Goal: Task Accomplishment & Management: Complete application form

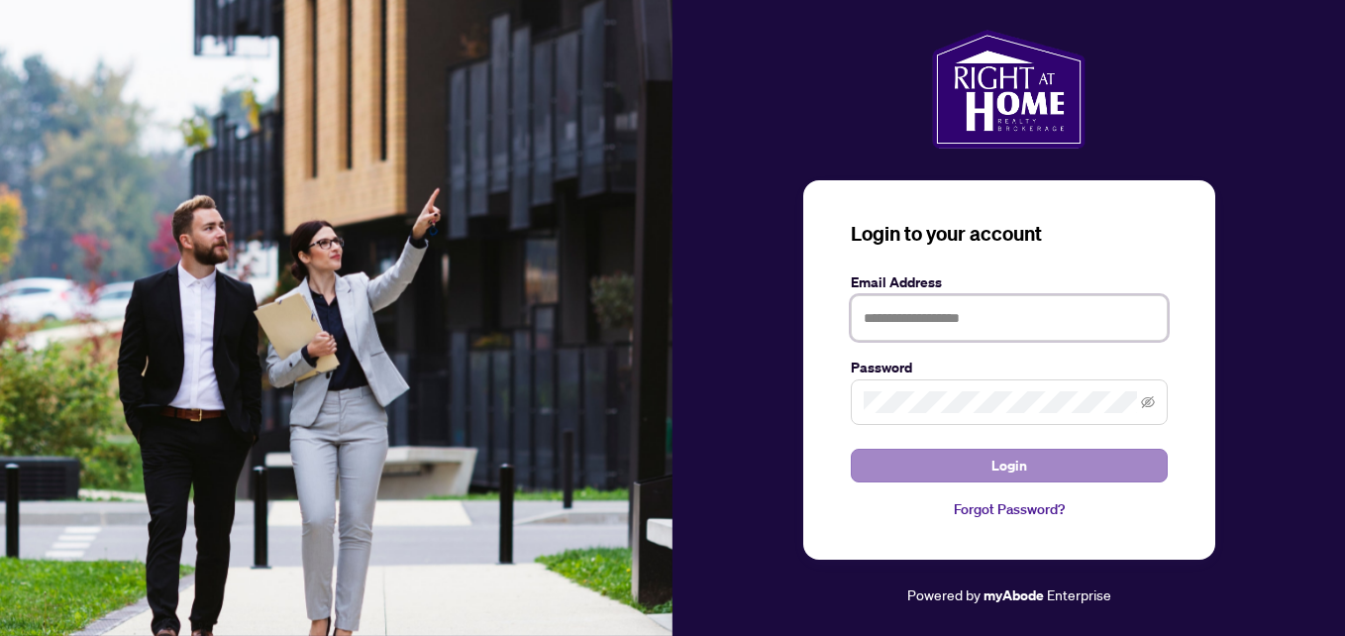
type input "**********"
click at [955, 458] on button "Login" at bounding box center [1009, 466] width 317 height 34
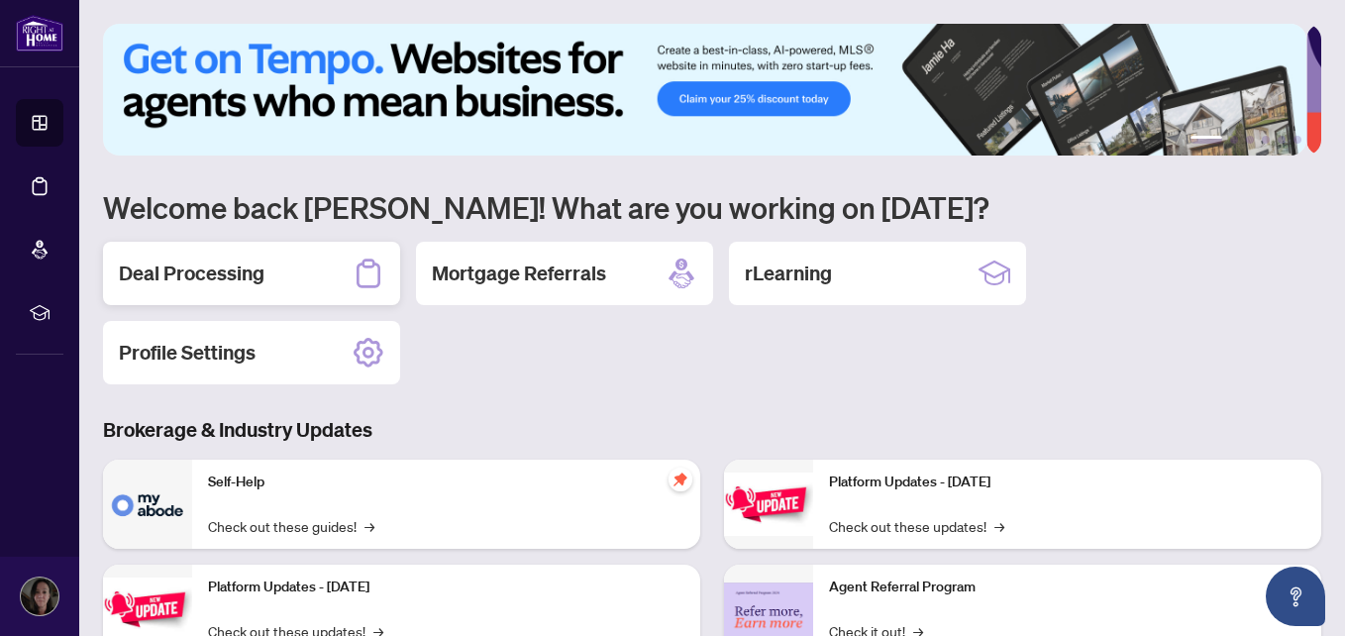
click at [212, 287] on div "Deal Processing" at bounding box center [251, 273] width 297 height 63
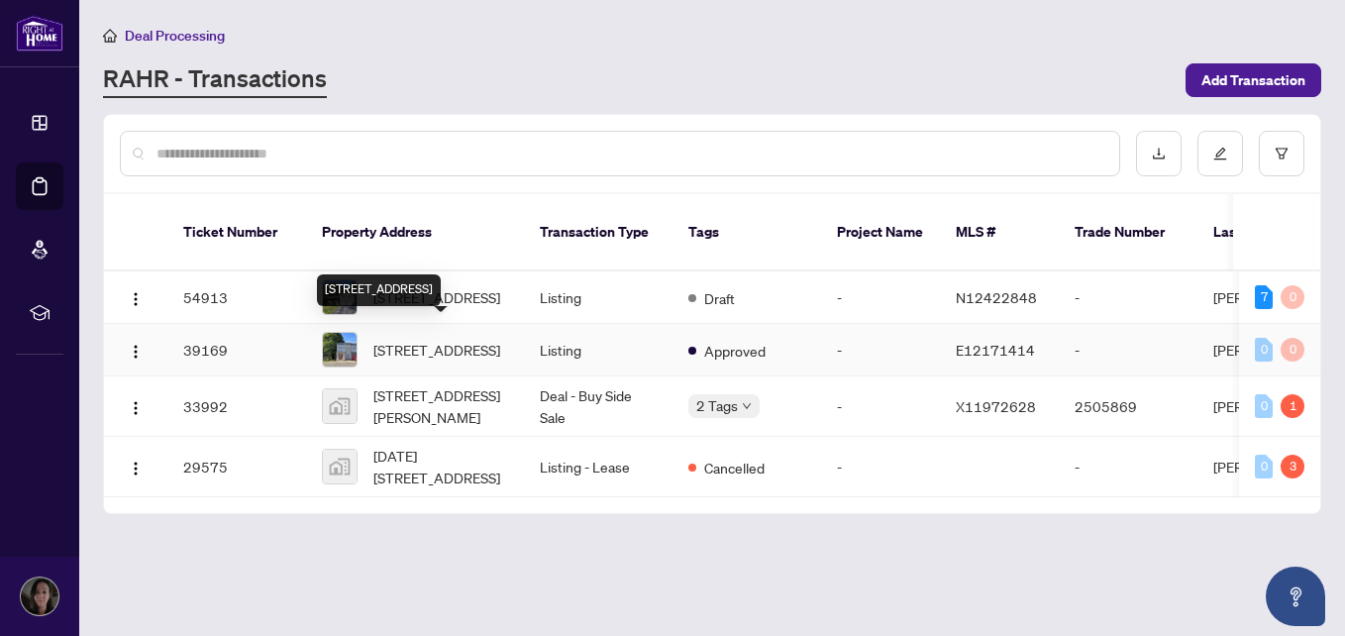
click at [407, 281] on div "[STREET_ADDRESS]" at bounding box center [379, 290] width 124 height 32
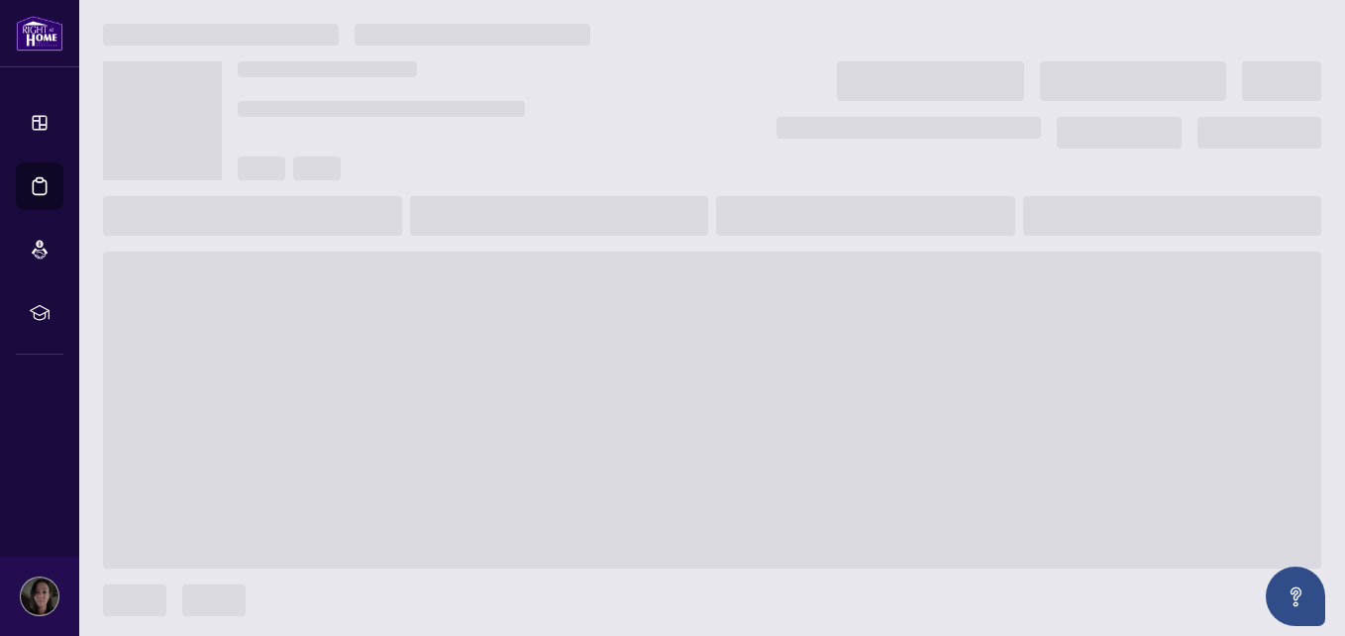
click at [407, 281] on span at bounding box center [712, 410] width 1218 height 317
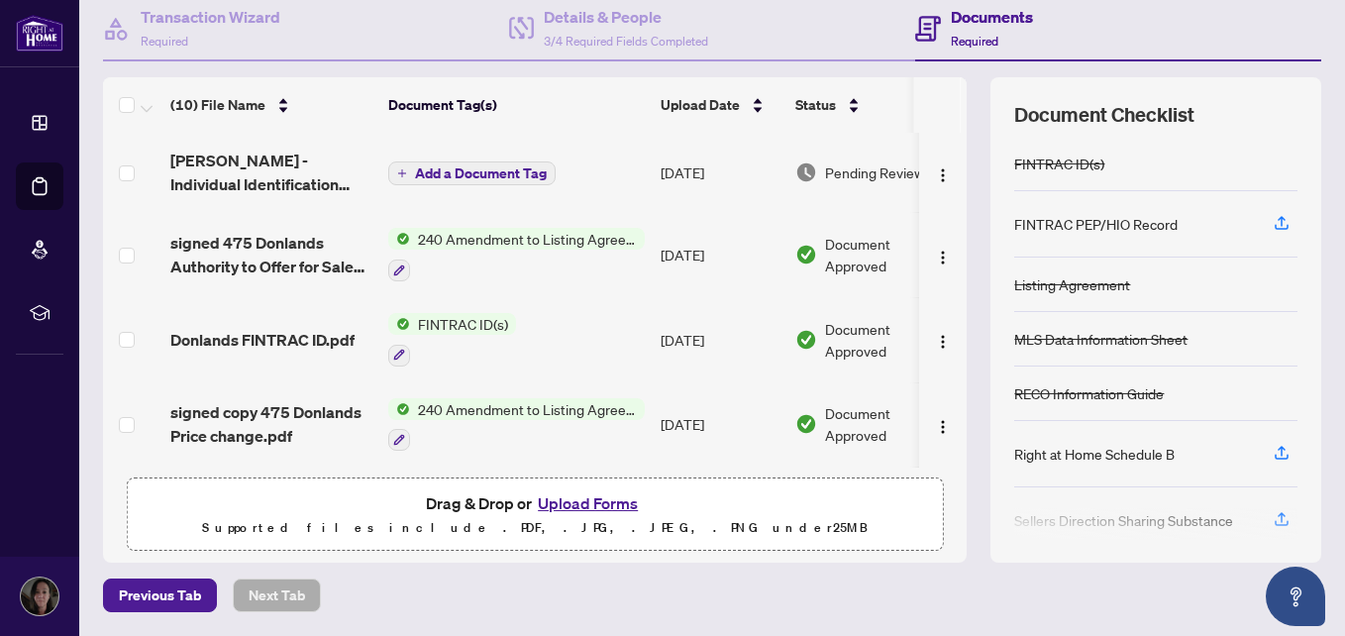
click at [607, 184] on td "Add a Document Tag" at bounding box center [516, 172] width 272 height 79
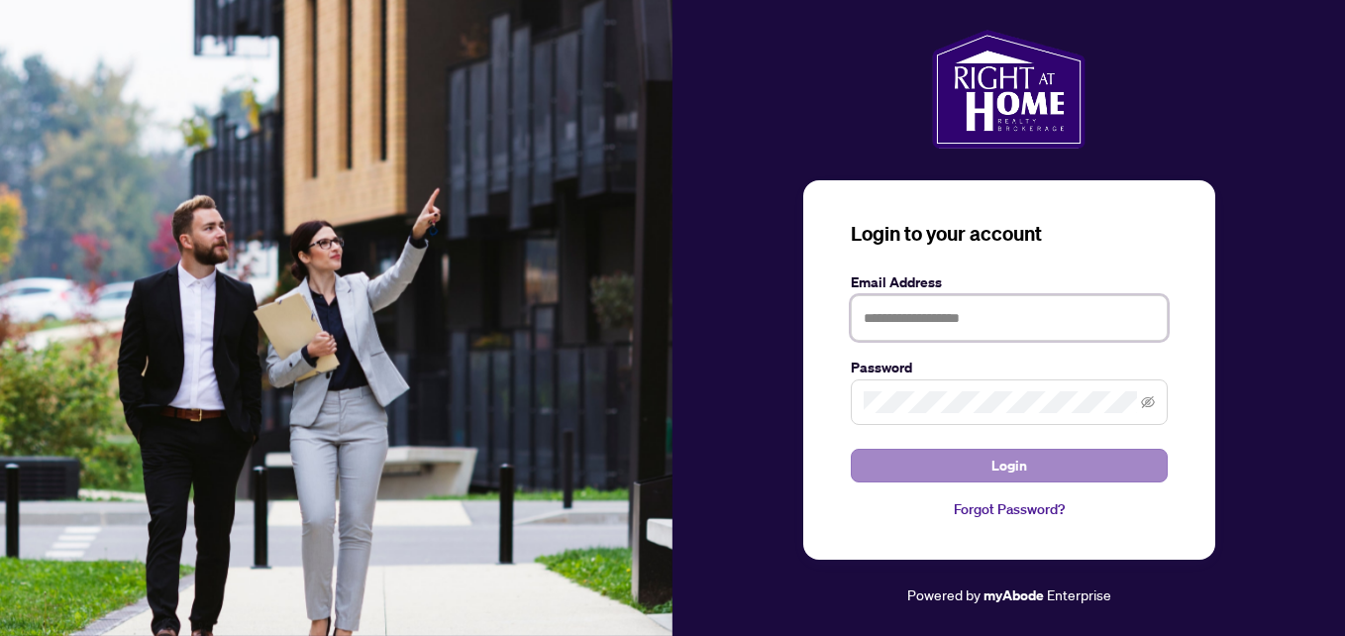
type input "**********"
click at [903, 473] on button "Login" at bounding box center [1009, 466] width 317 height 34
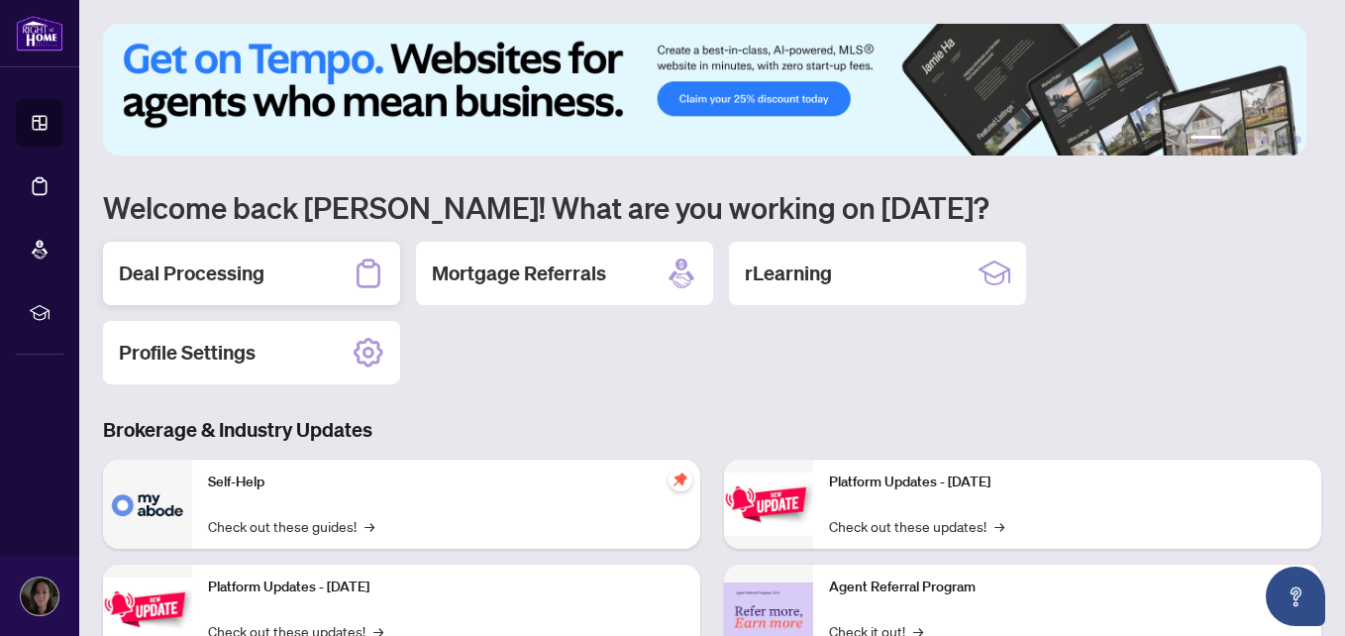
click at [281, 283] on div "Deal Processing" at bounding box center [251, 273] width 297 height 63
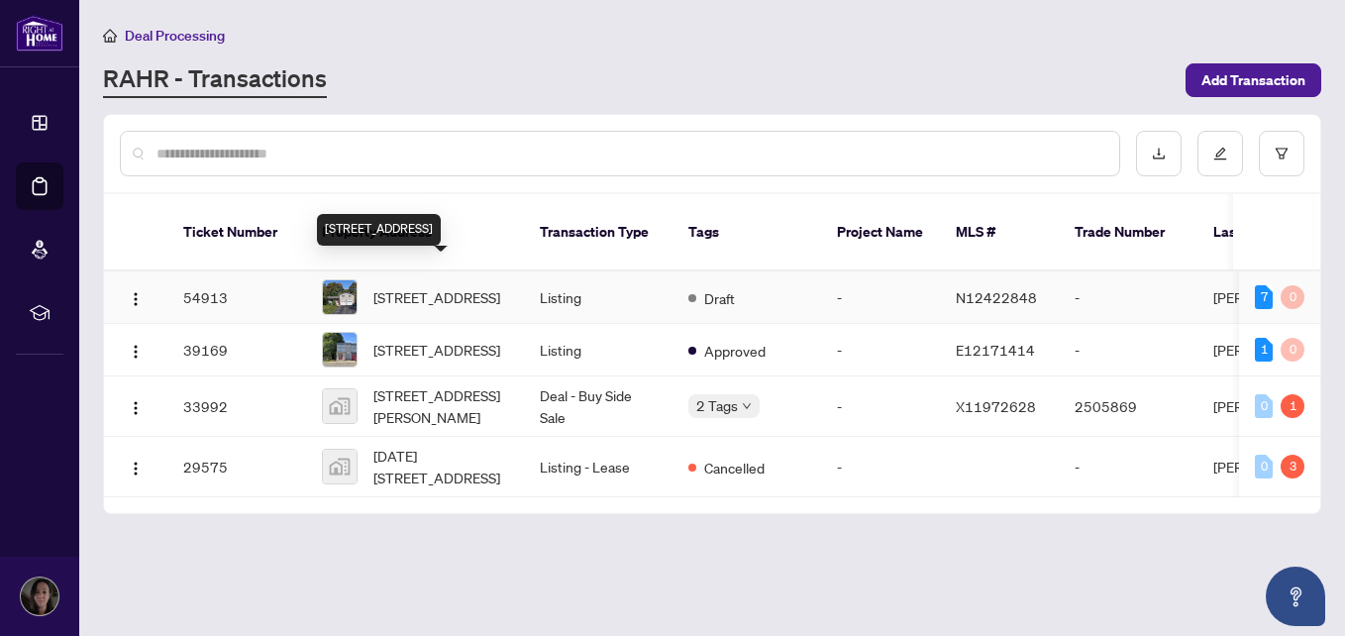
click at [401, 287] on span "[STREET_ADDRESS]" at bounding box center [436, 297] width 127 height 22
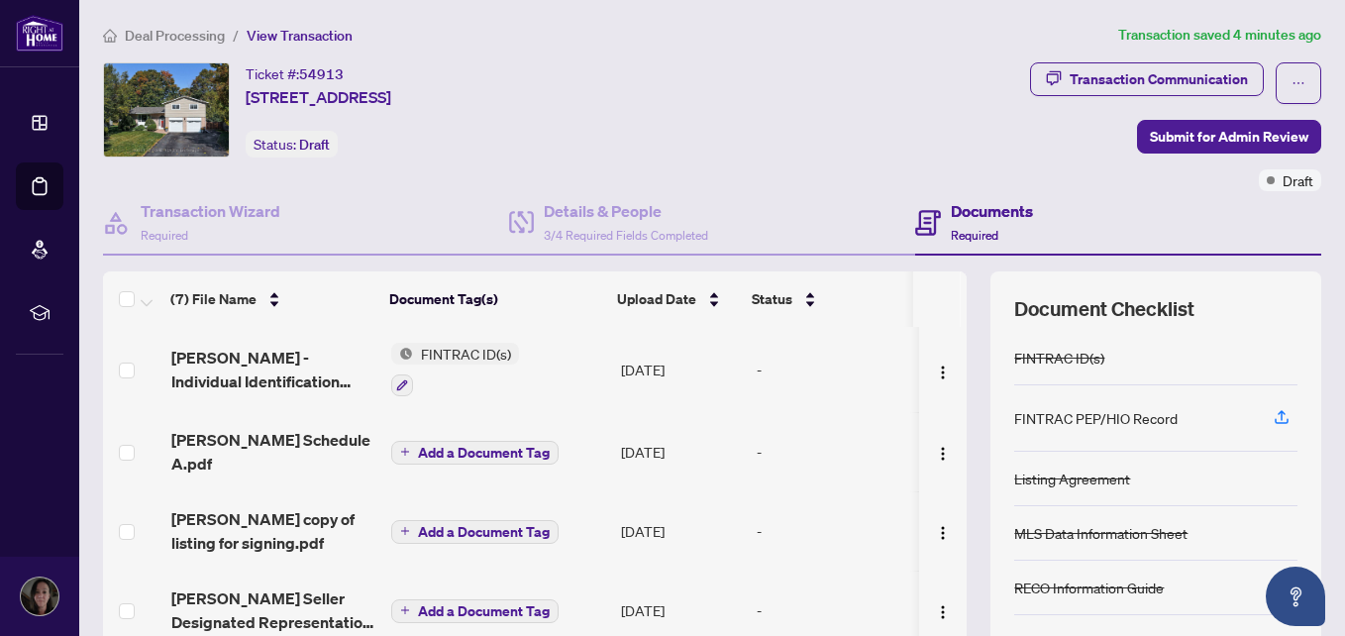
scroll to position [0, 10]
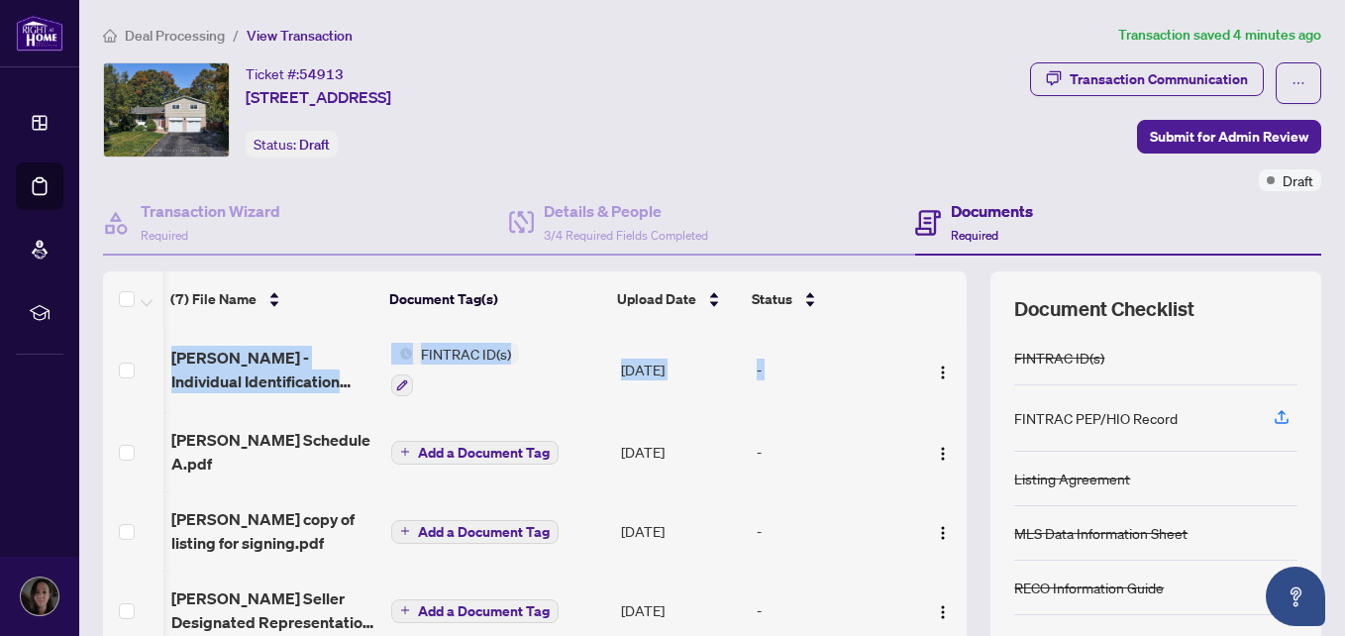
drag, startPoint x: 946, startPoint y: 408, endPoint x: 957, endPoint y: 470, distance: 63.3
click at [957, 470] on div "(7) File Name Document Tag(s) Upload Date Status [PERSON_NAME] - Individual Ide…" at bounding box center [712, 513] width 1218 height 485
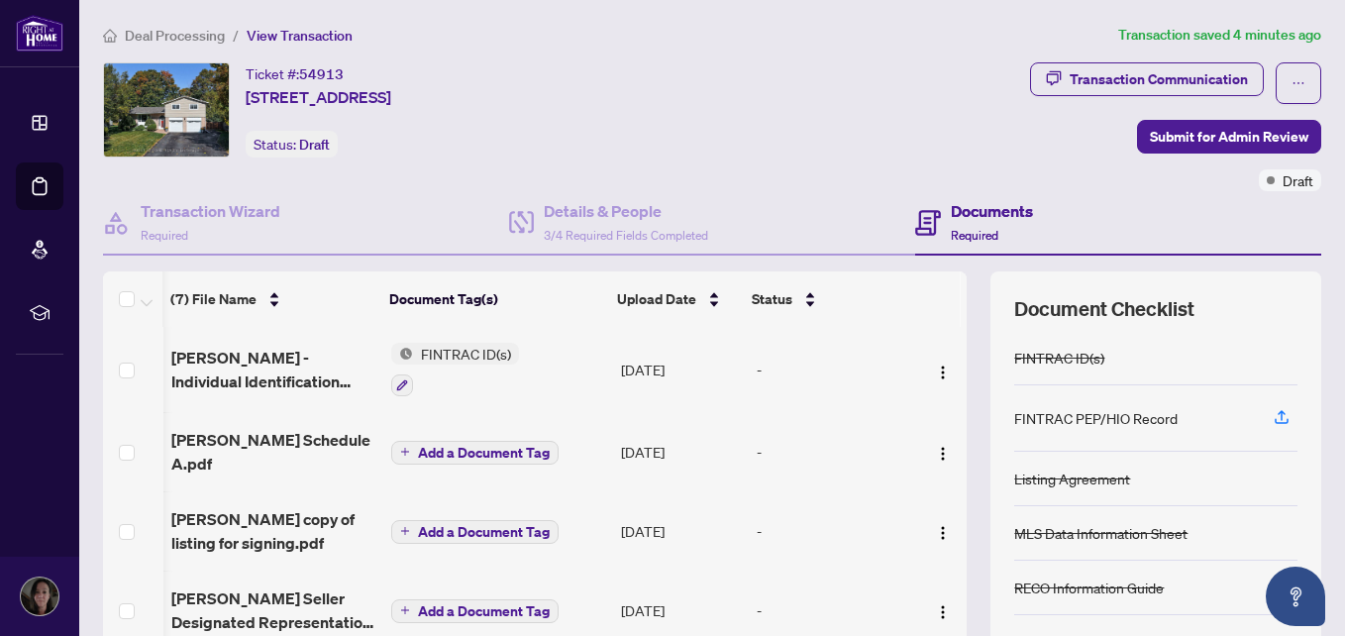
drag, startPoint x: 957, startPoint y: 470, endPoint x: 855, endPoint y: 391, distance: 129.2
click at [855, 391] on td "-" at bounding box center [834, 369] width 170 height 85
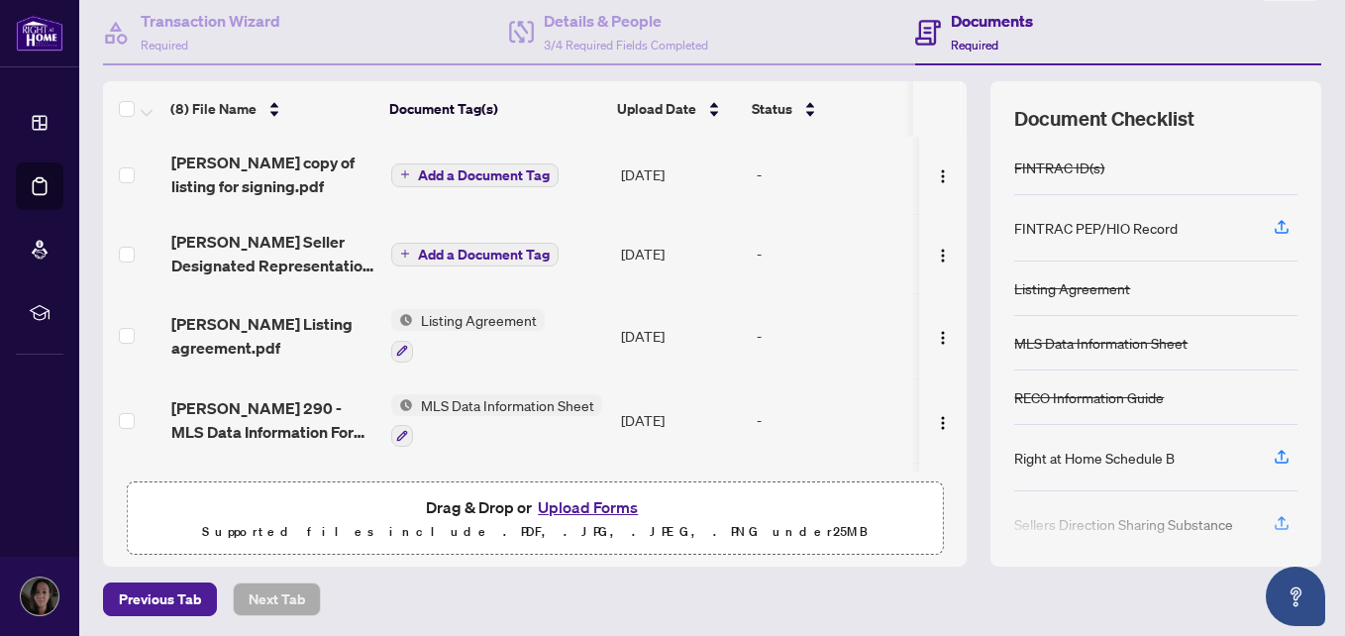
scroll to position [307, 0]
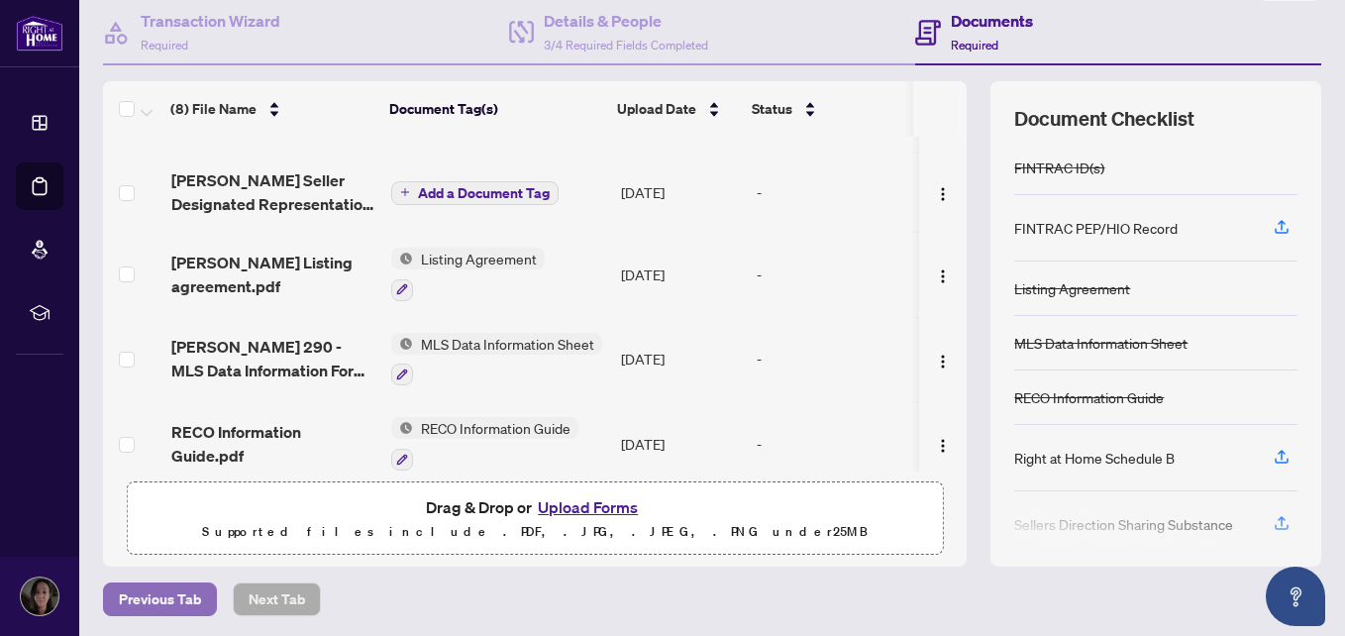
click at [187, 594] on span "Previous Tab" at bounding box center [160, 599] width 82 height 32
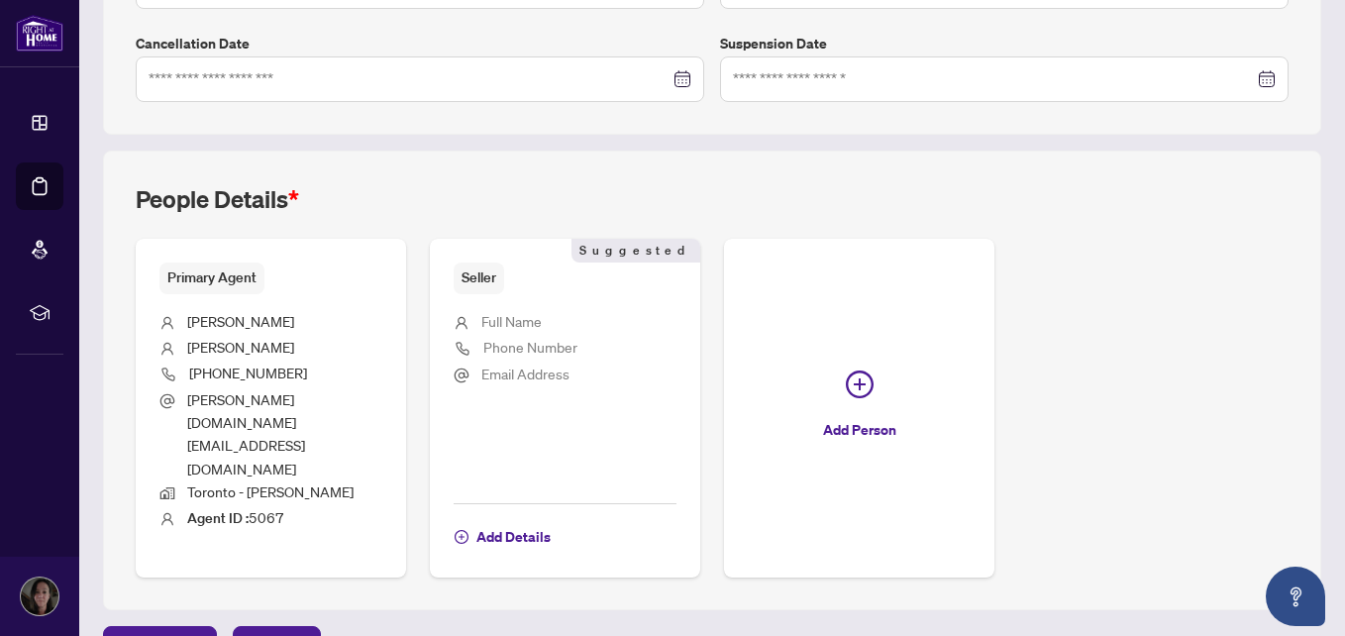
scroll to position [608, 0]
click at [274, 625] on span "Next Tab" at bounding box center [277, 641] width 56 height 32
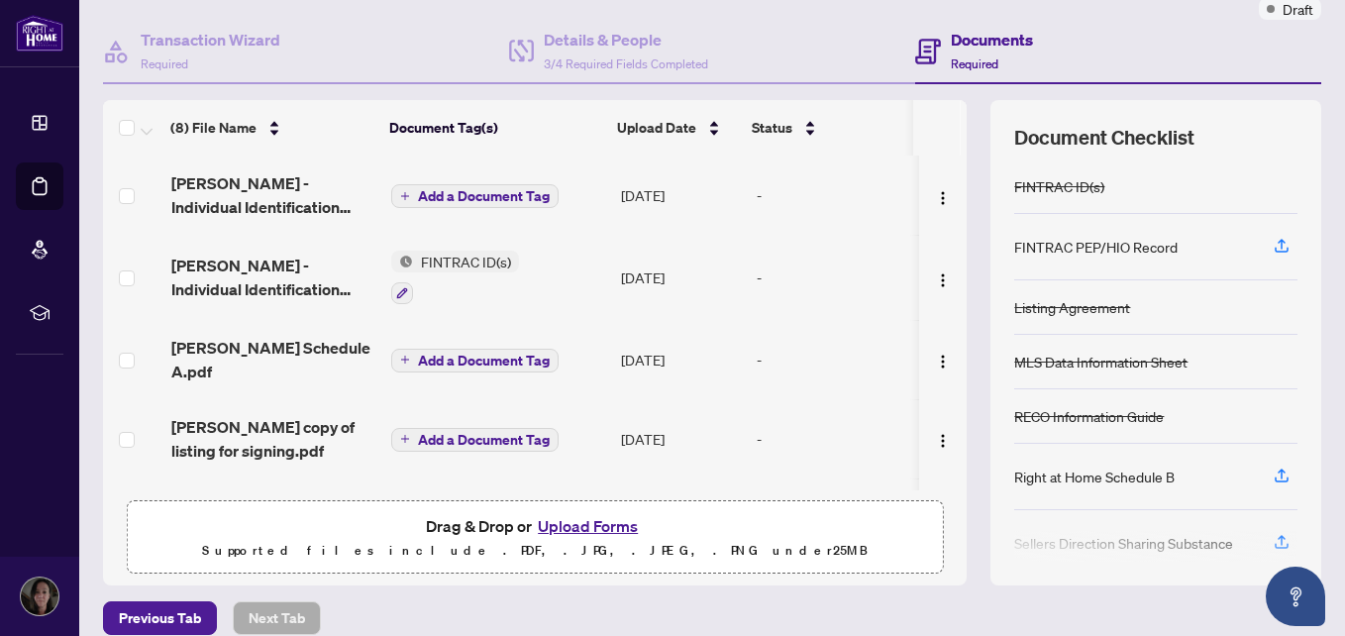
drag, startPoint x: 946, startPoint y: 162, endPoint x: 946, endPoint y: 208, distance: 45.6
click at [946, 208] on td at bounding box center [943, 194] width 49 height 79
click at [193, 611] on span "Previous Tab" at bounding box center [160, 618] width 82 height 32
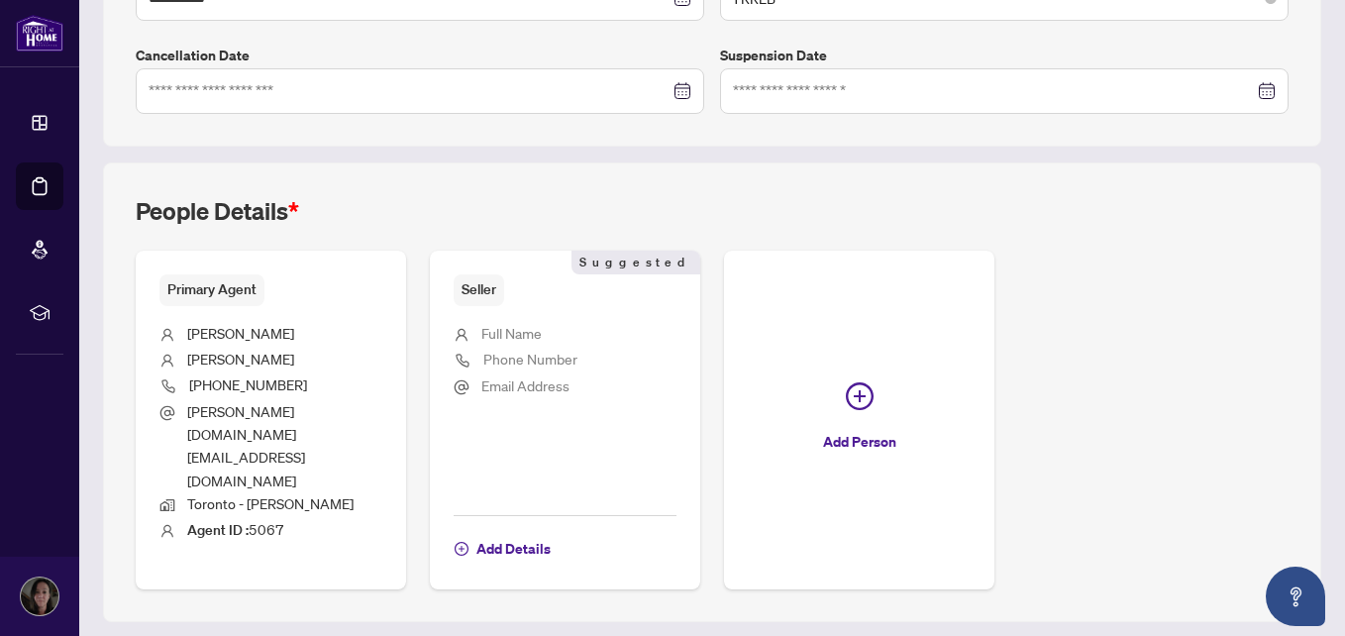
scroll to position [608, 0]
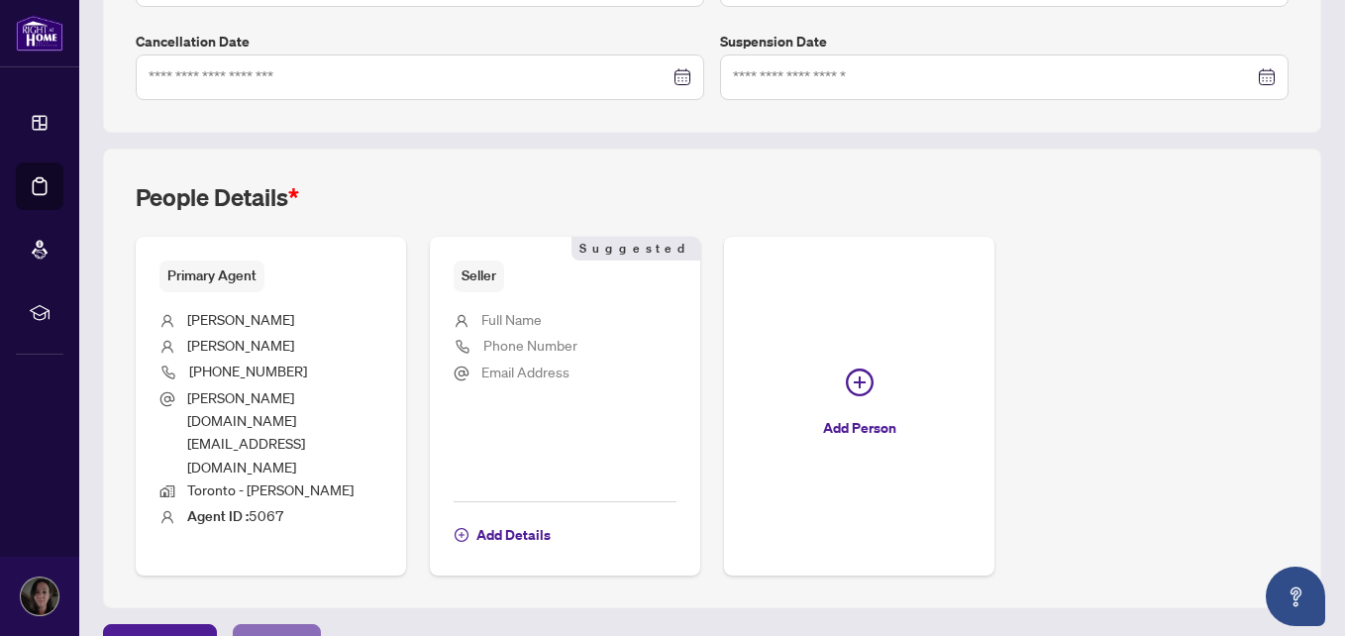
click at [296, 625] on span "Next Tab" at bounding box center [277, 641] width 56 height 32
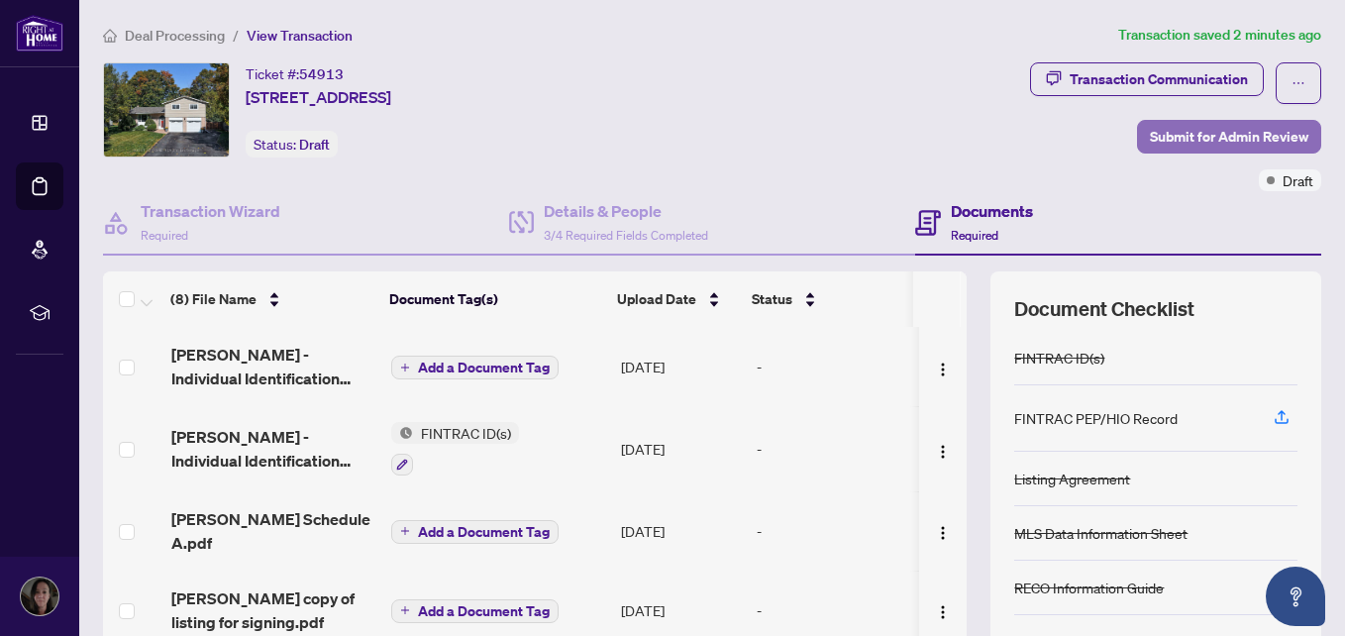
click at [1156, 143] on span "Submit for Admin Review" at bounding box center [1229, 137] width 158 height 32
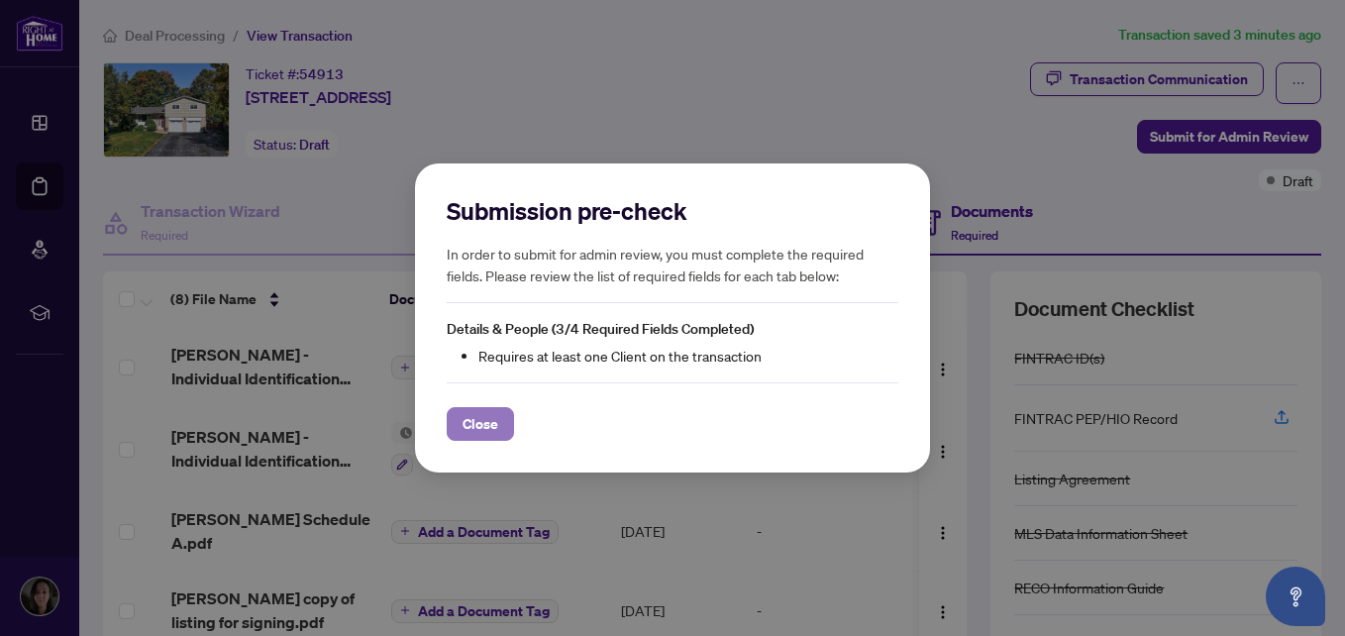
click at [497, 431] on span "Close" at bounding box center [481, 424] width 36 height 32
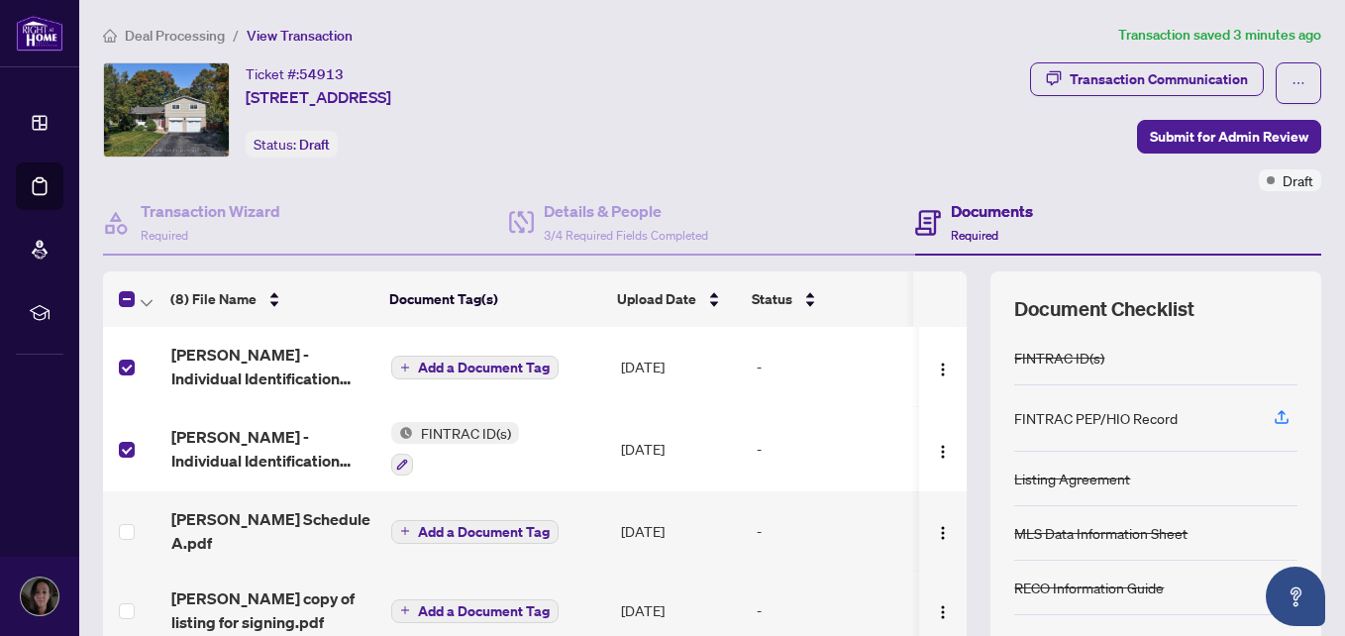
click at [128, 534] on td at bounding box center [133, 530] width 60 height 79
click at [127, 529] on label at bounding box center [127, 532] width 16 height 22
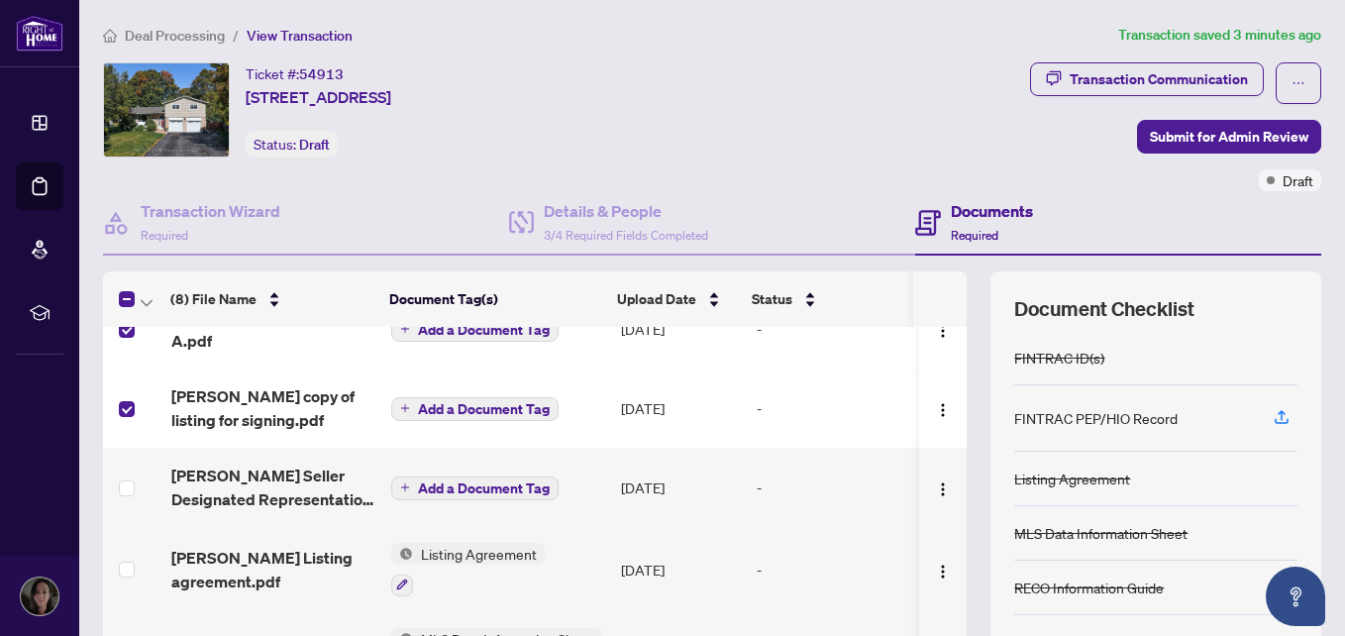
scroll to position [203, 0]
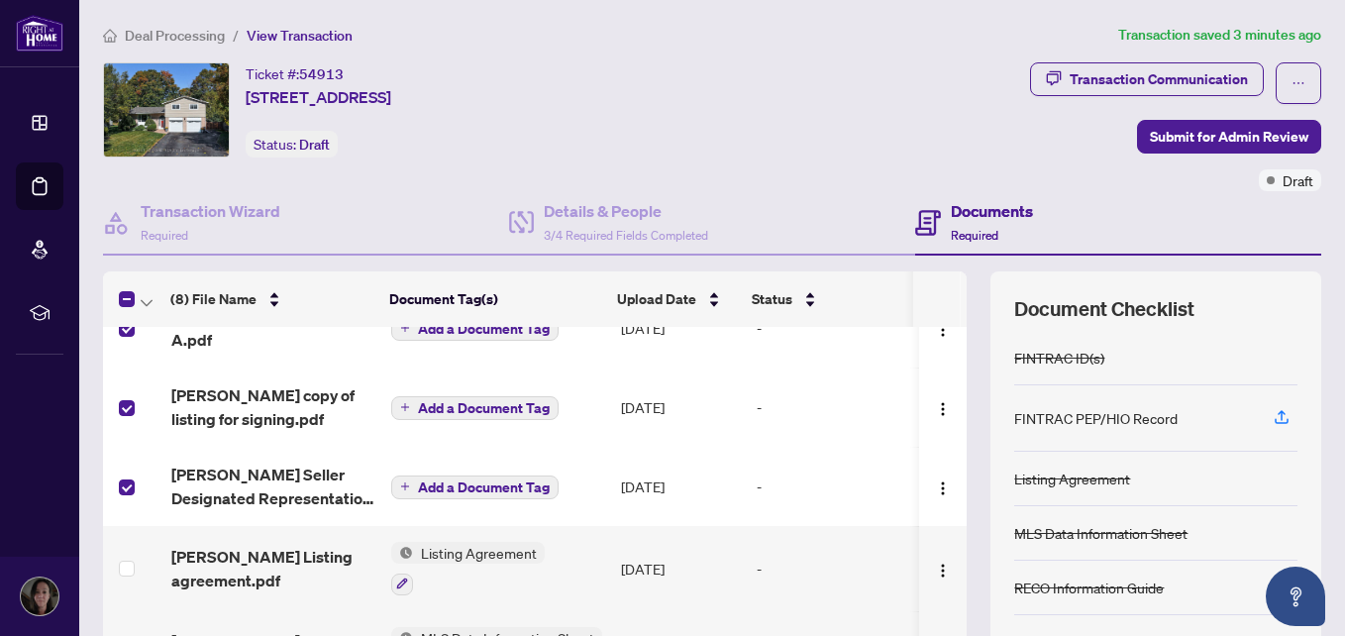
click at [117, 553] on td at bounding box center [133, 568] width 60 height 85
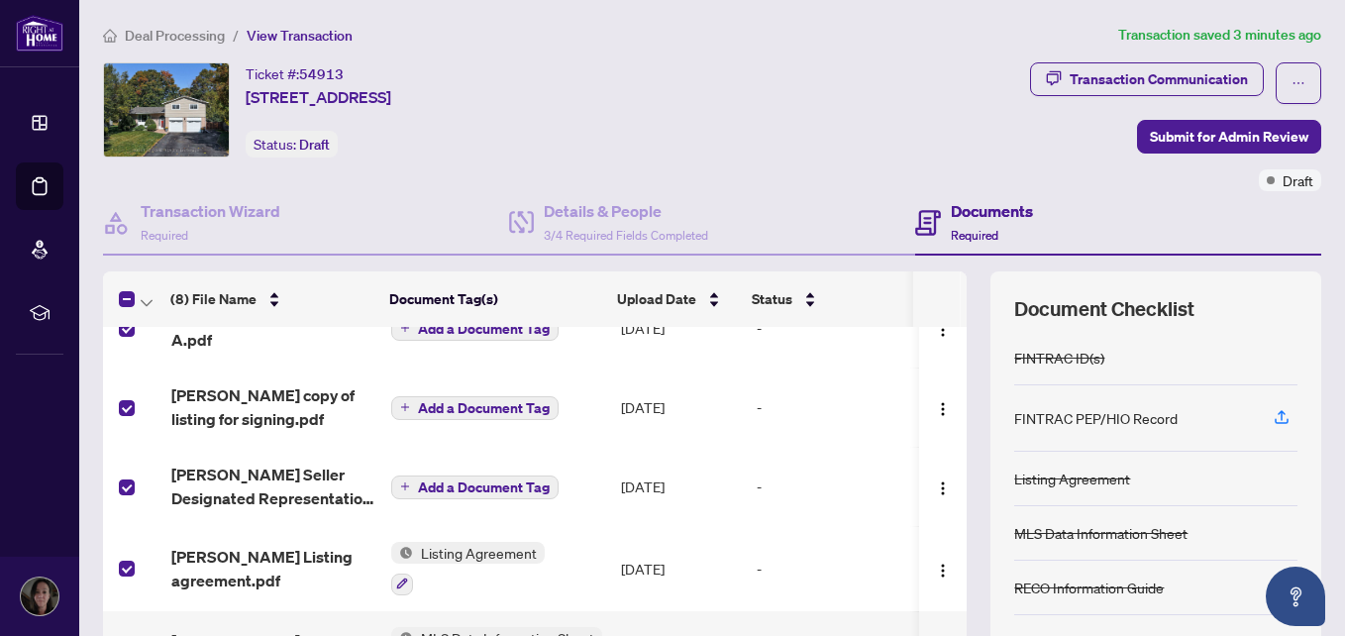
scroll to position [307, 0]
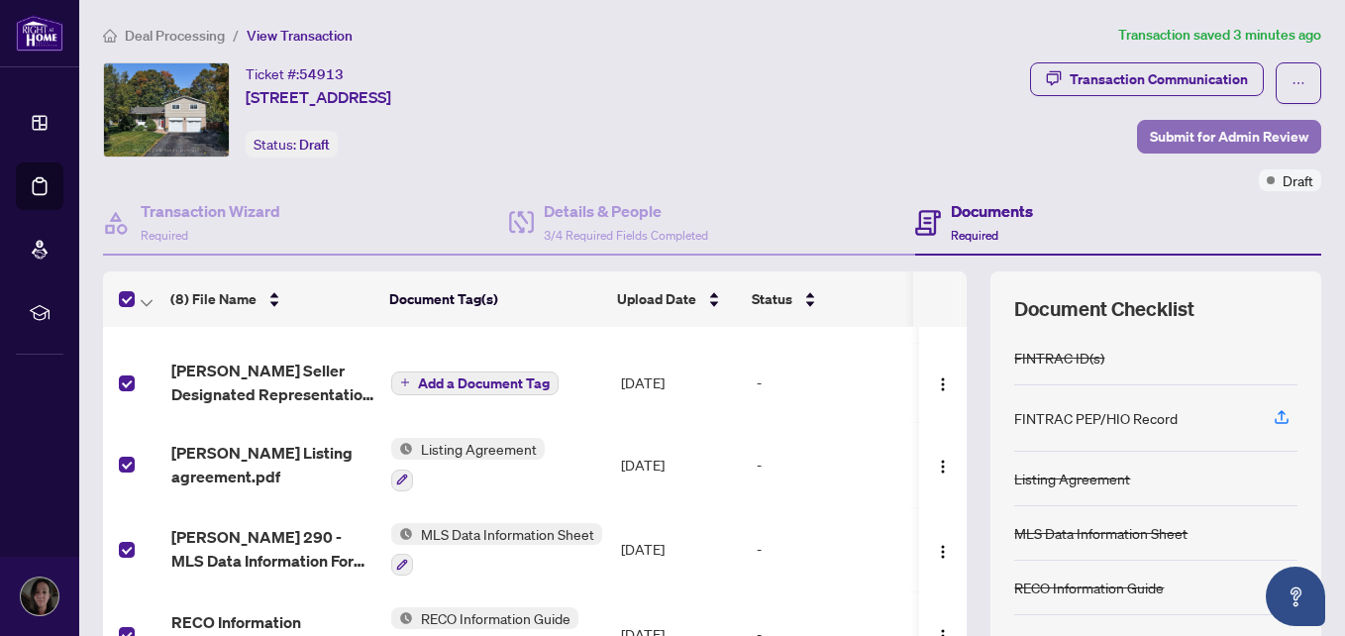
click at [1195, 139] on span "Submit for Admin Review" at bounding box center [1229, 137] width 158 height 32
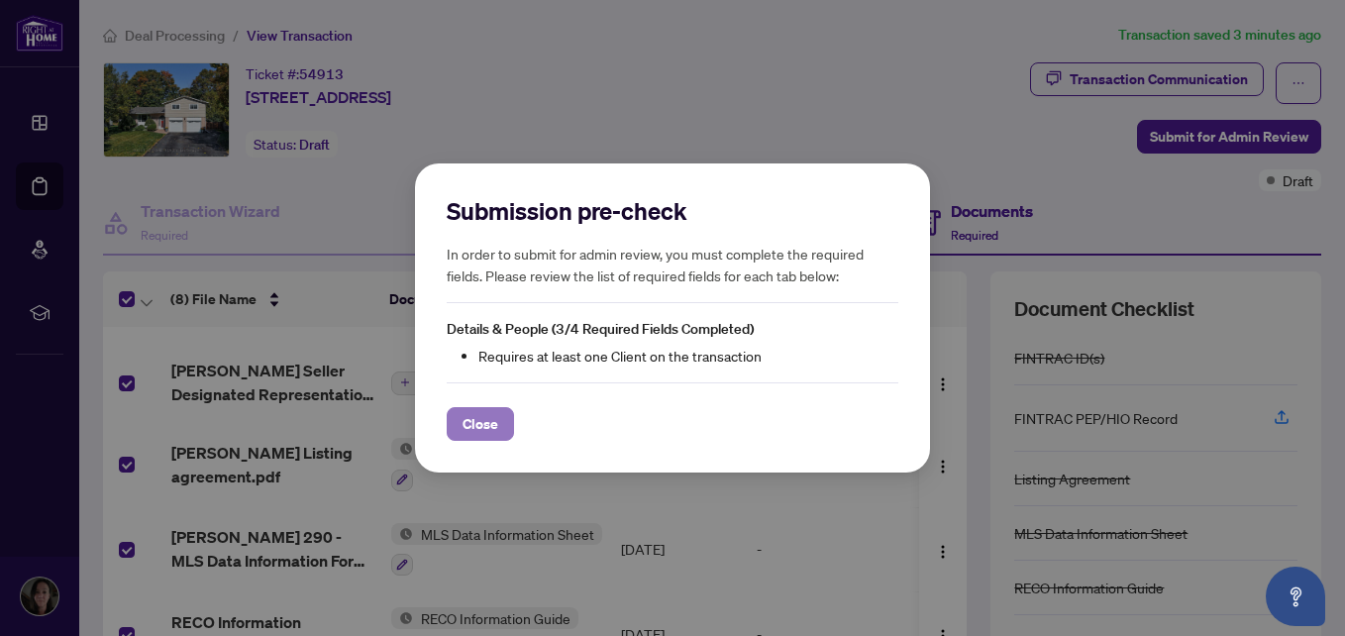
click at [475, 419] on span "Close" at bounding box center [481, 424] width 36 height 32
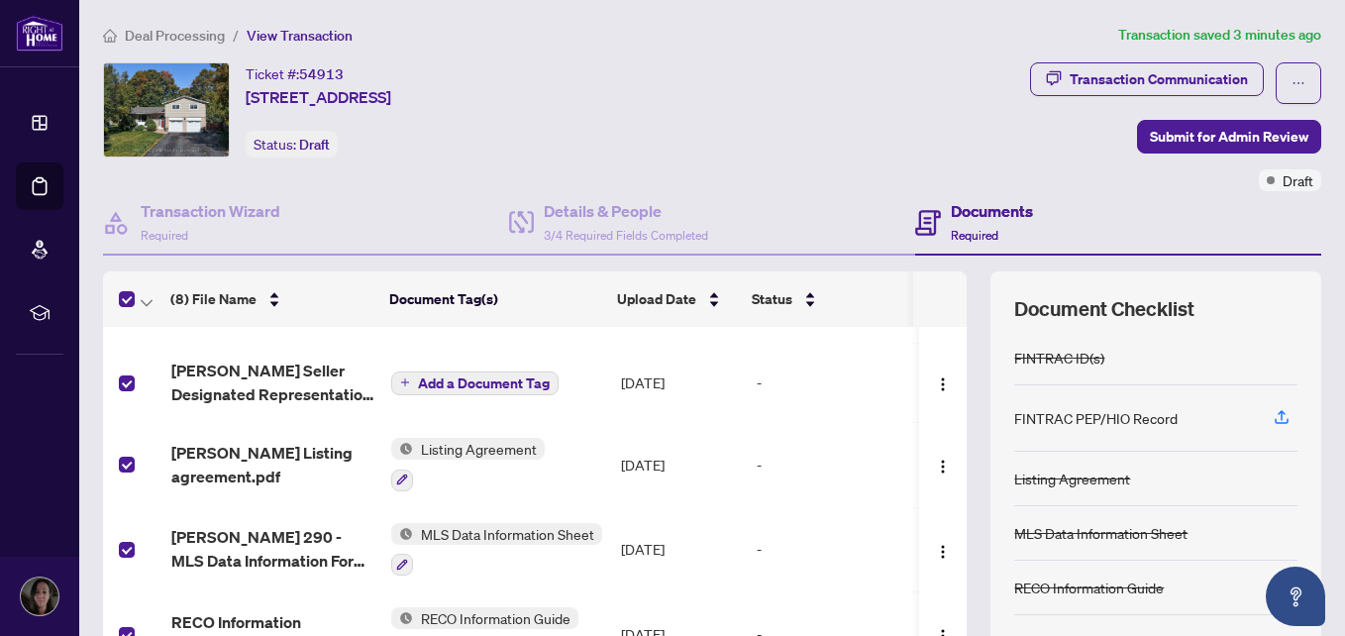
click at [966, 225] on div "Documents Required" at bounding box center [992, 222] width 82 height 47
click at [963, 198] on div "Documents Required" at bounding box center [1118, 223] width 406 height 64
click at [964, 214] on h4 "Documents" at bounding box center [992, 211] width 82 height 24
drag, startPoint x: 964, startPoint y: 214, endPoint x: 851, endPoint y: 160, distance: 124.9
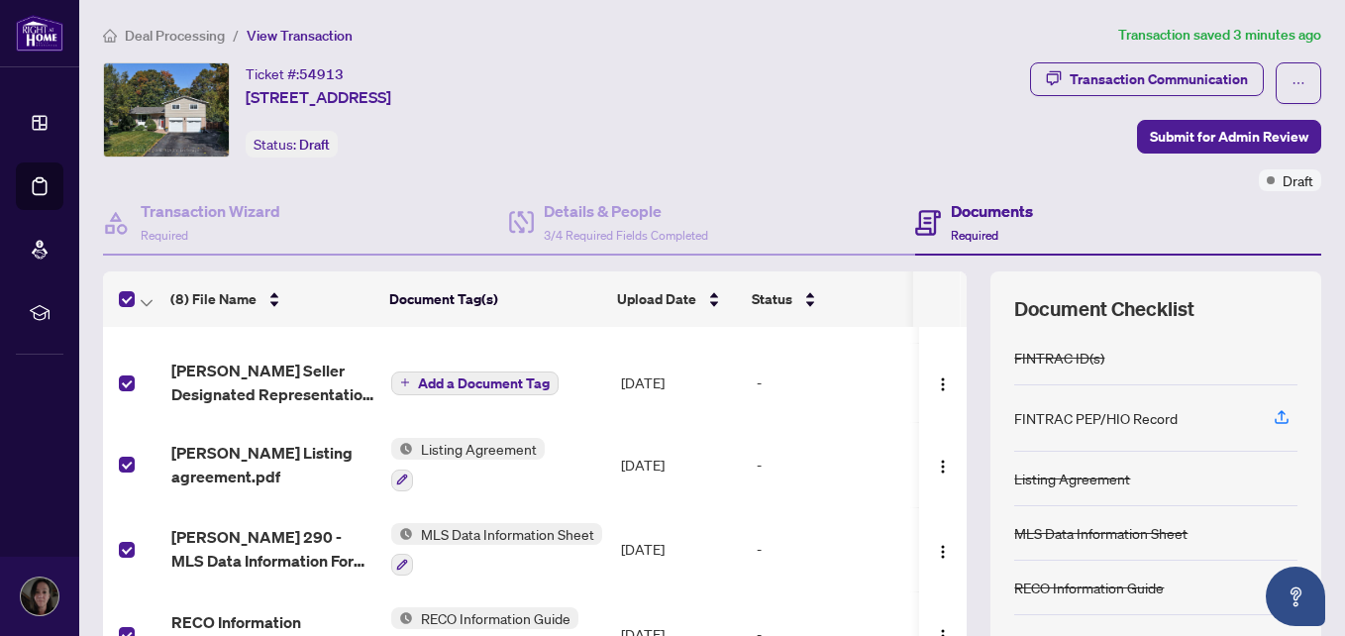
click at [851, 160] on div "Transaction Communication Submit for Admin Review Draft" at bounding box center [1018, 126] width 607 height 129
click at [968, 234] on span "Required" at bounding box center [975, 235] width 48 height 15
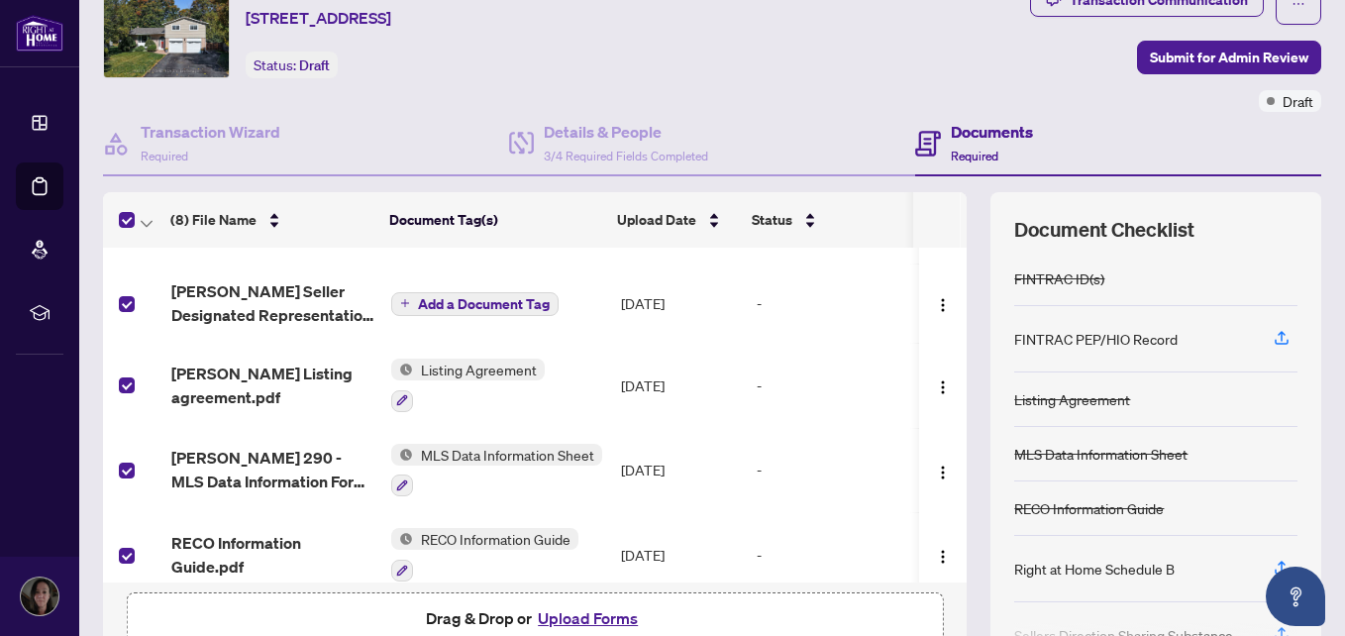
scroll to position [81, 0]
